Goal: Transaction & Acquisition: Purchase product/service

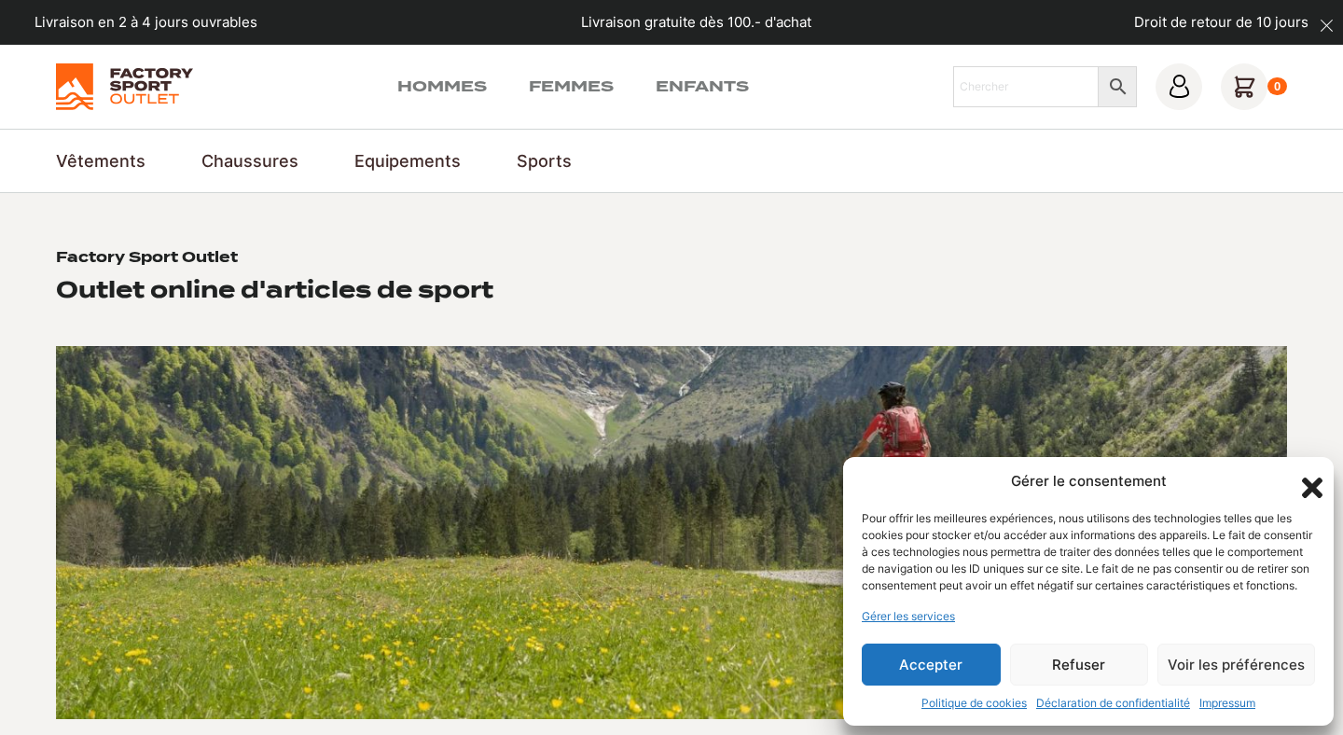
click at [1311, 478] on icon "Fermer la boîte de dialogue" at bounding box center [1312, 488] width 21 height 21
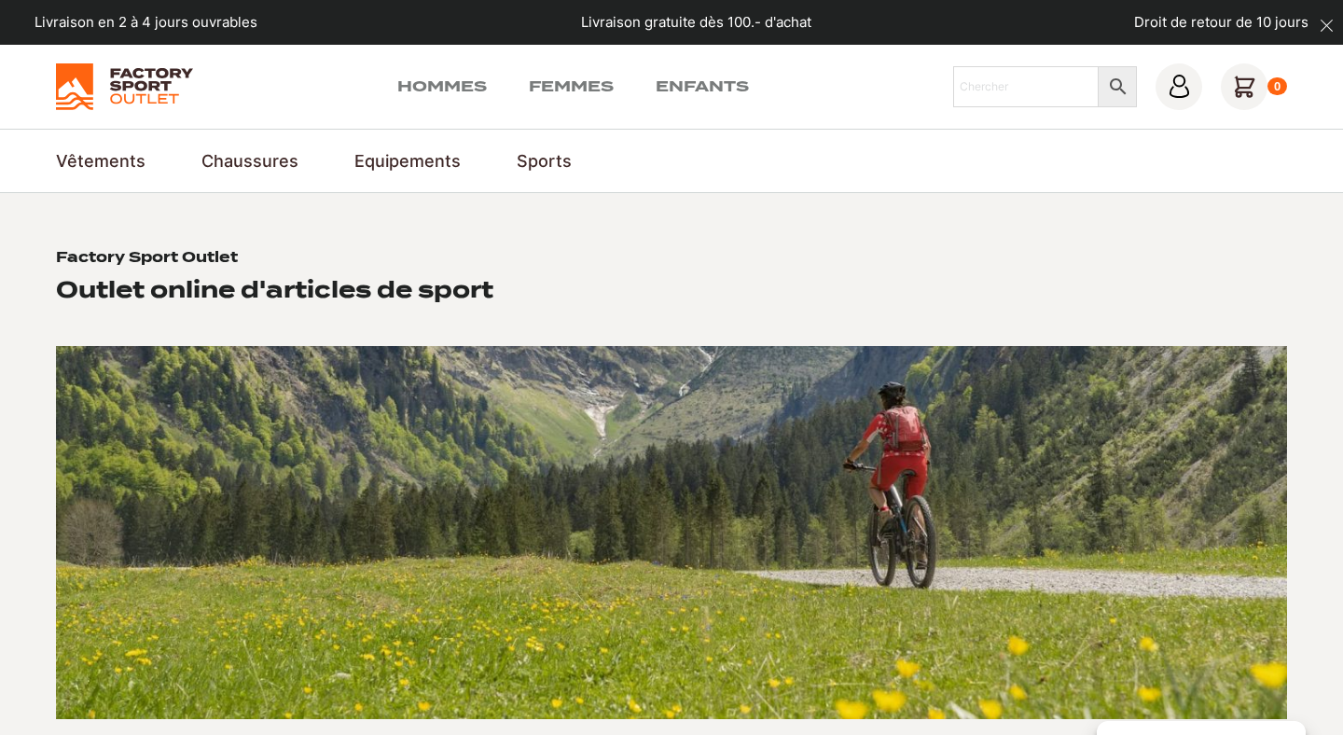
click at [149, 85] on img at bounding box center [124, 86] width 137 height 47
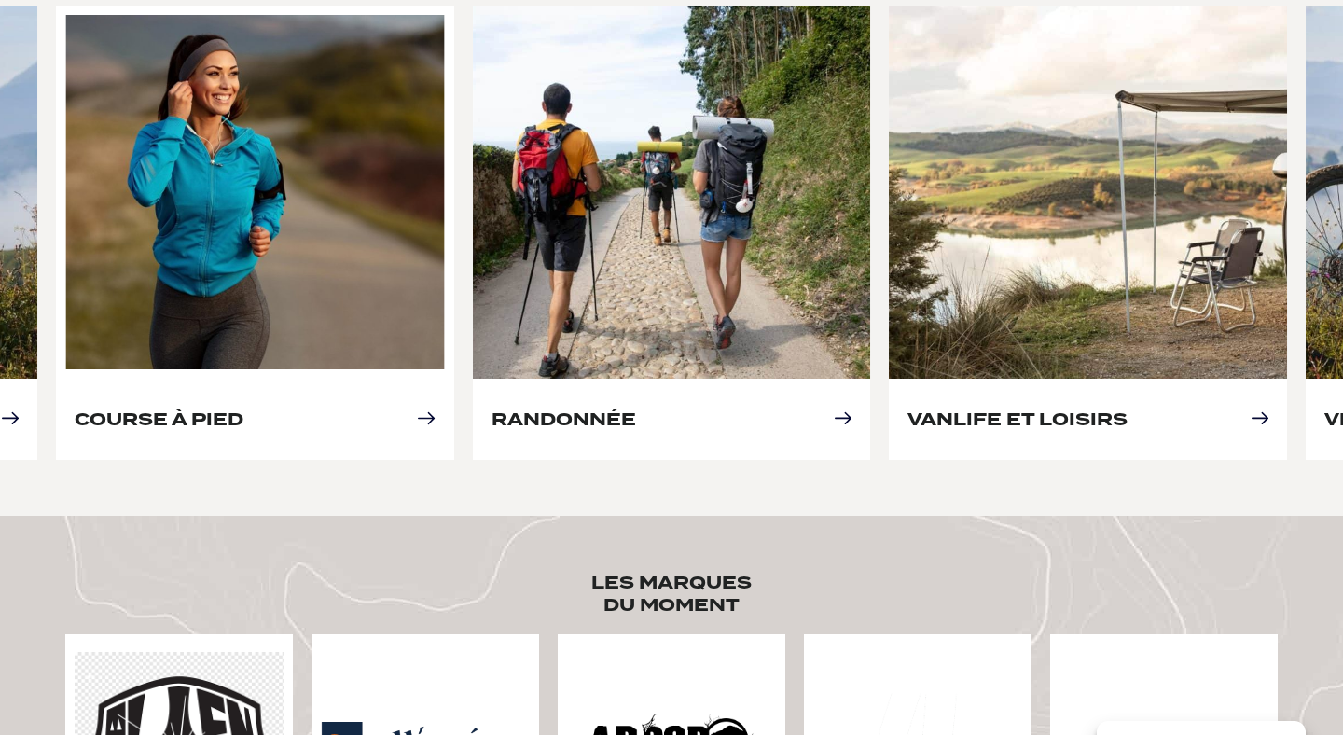
scroll to position [953, 0]
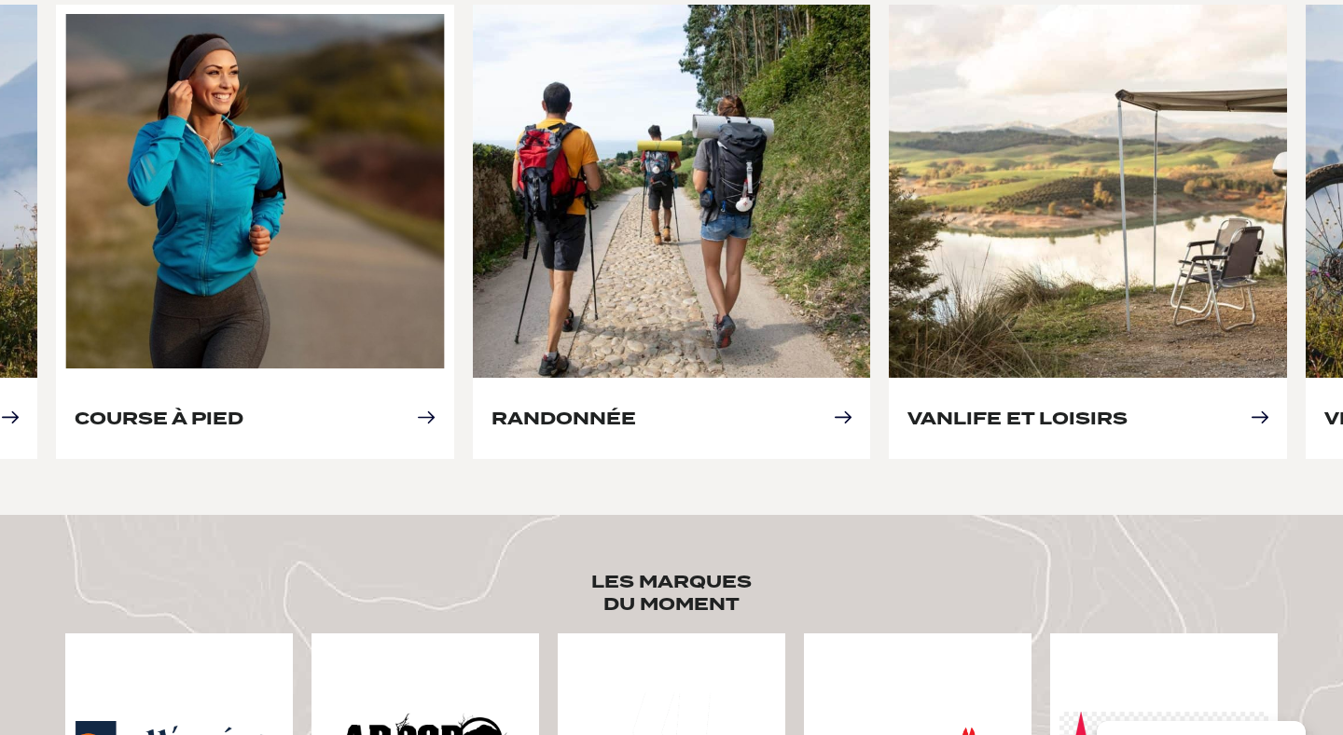
click at [243, 409] on link "Course à pied" at bounding box center [159, 419] width 169 height 20
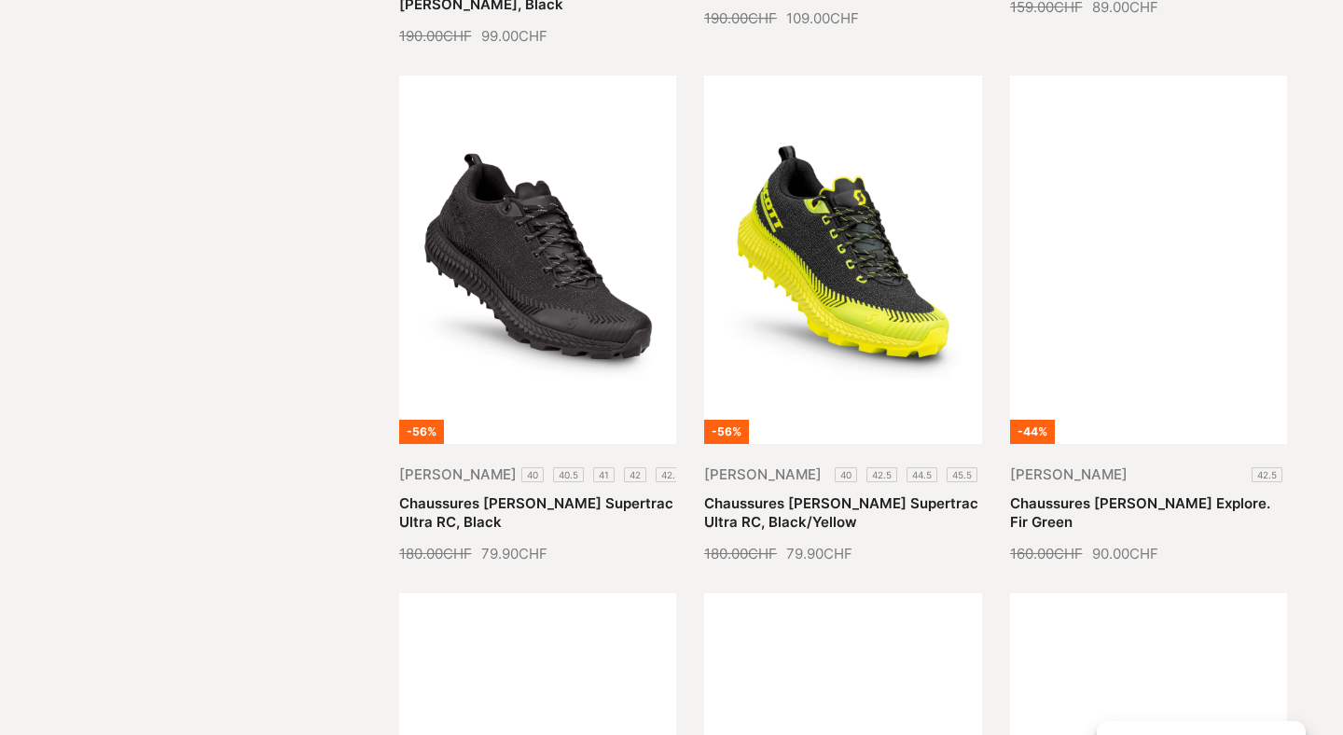
scroll to position [1566, 0]
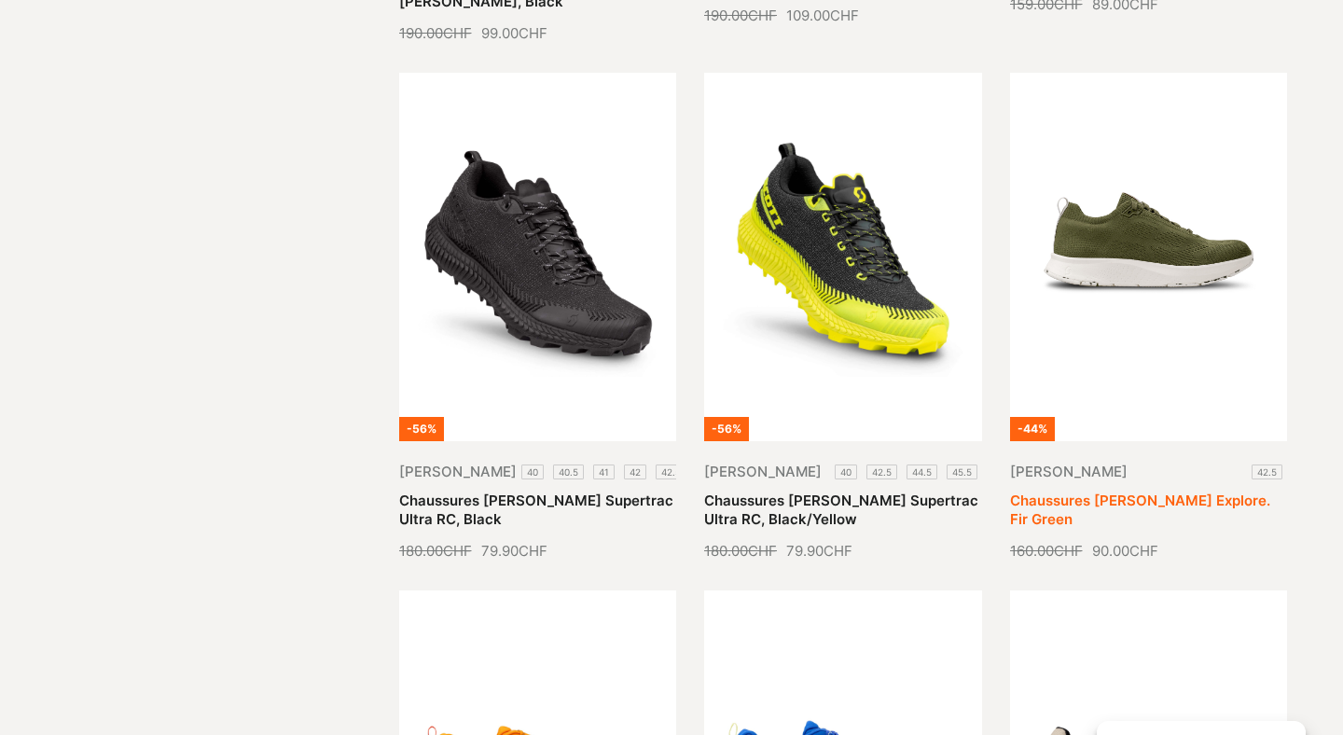
click at [1228, 492] on link "Chaussures [PERSON_NAME] Explore. Fir Green" at bounding box center [1140, 510] width 260 height 36
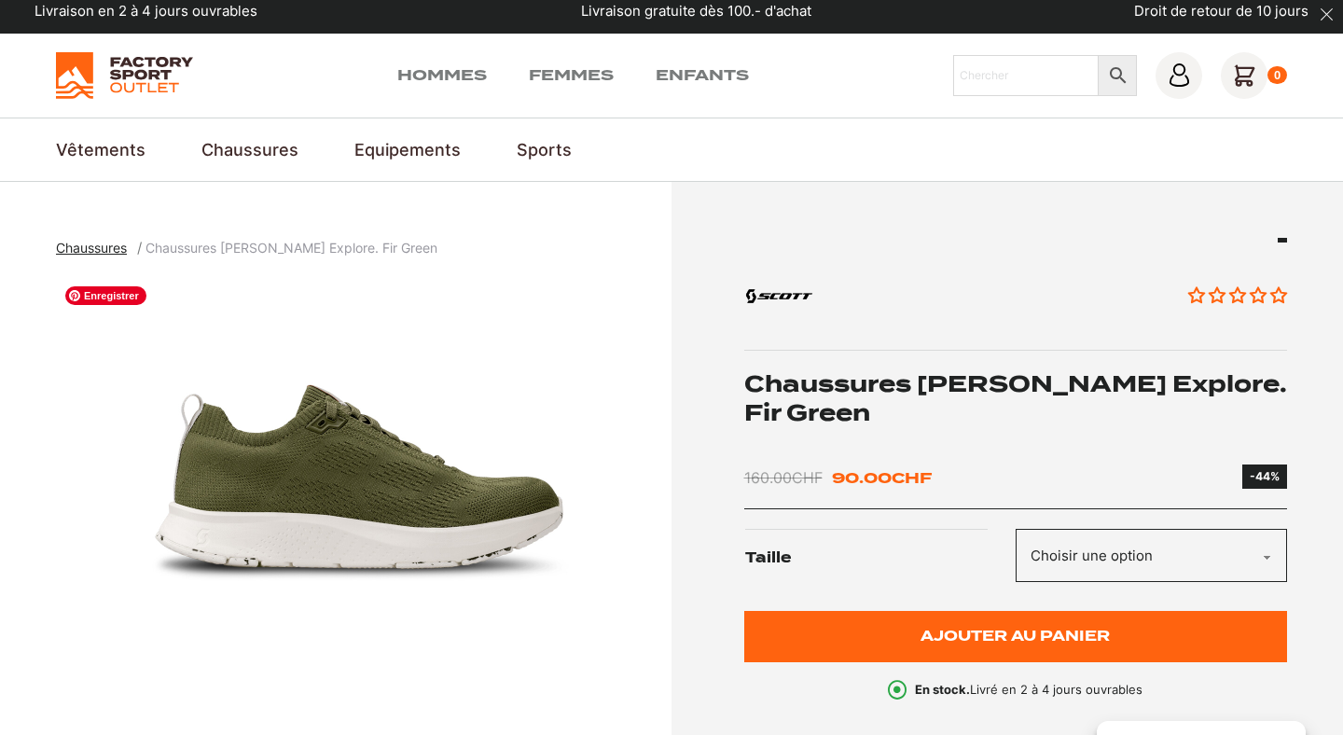
scroll to position [5, 0]
